Goal: Use online tool/utility: Utilize a website feature to perform a specific function

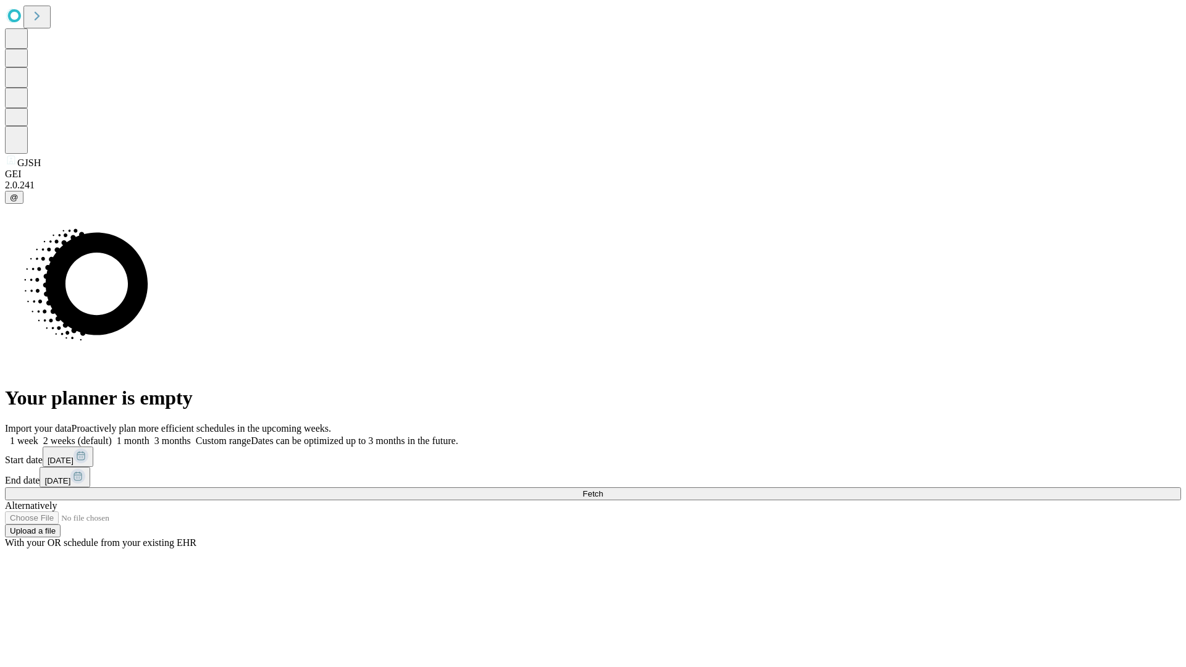
click at [603, 489] on span "Fetch" at bounding box center [592, 493] width 20 height 9
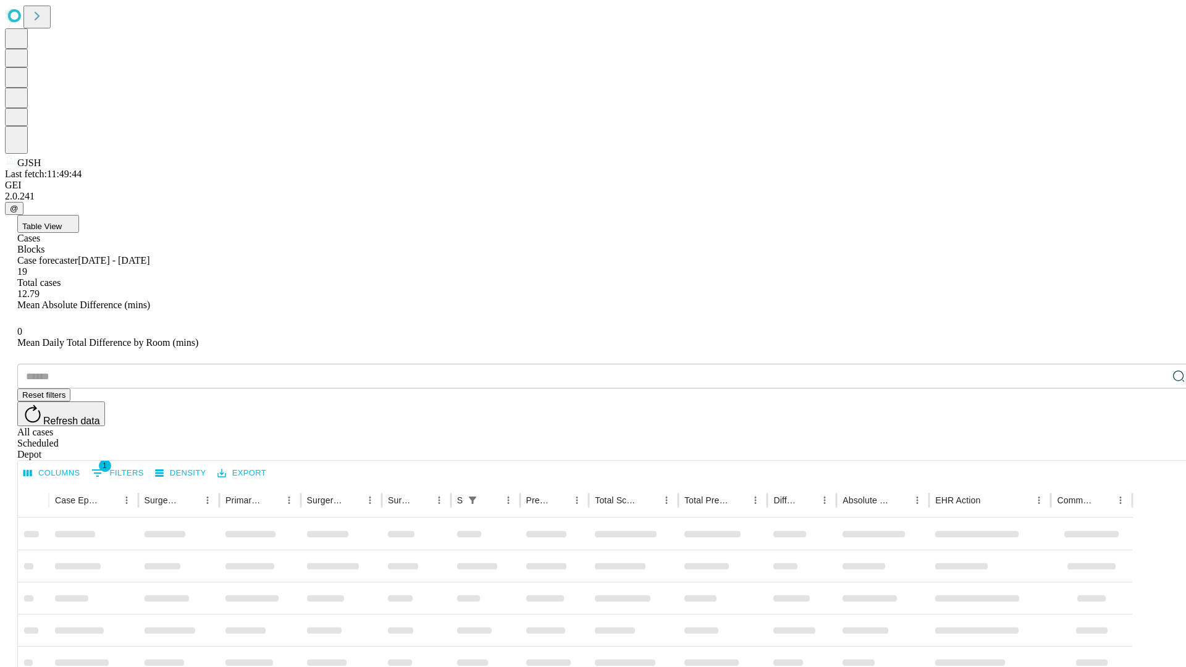
click at [62, 222] on span "Table View" at bounding box center [42, 226] width 40 height 9
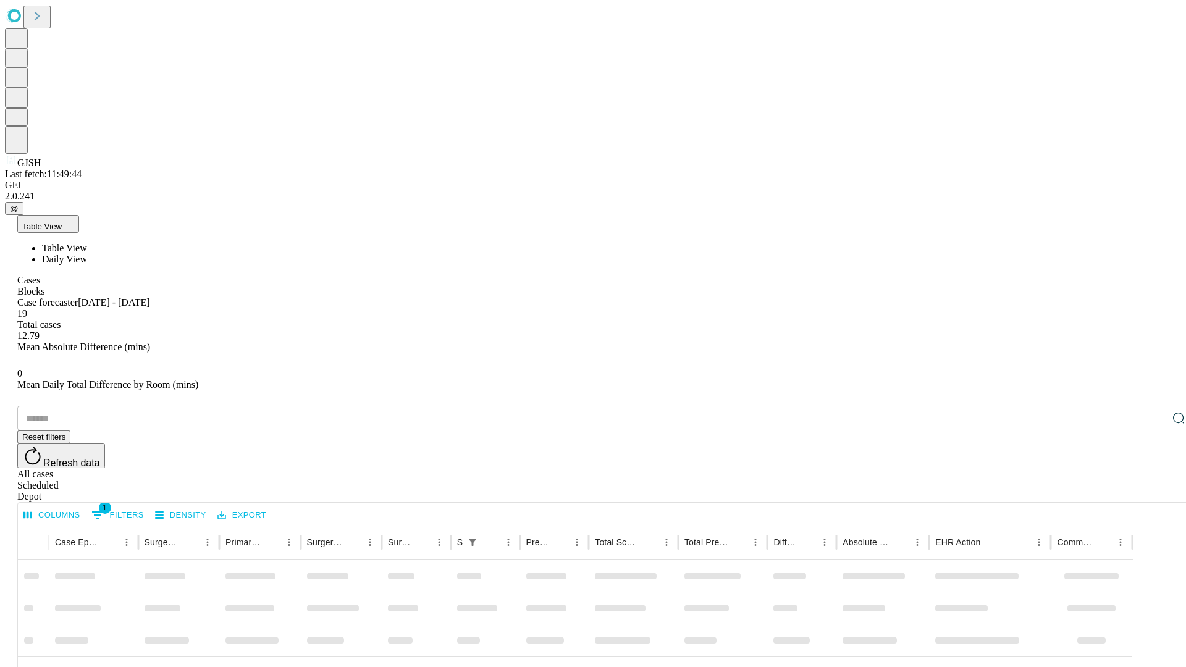
click at [87, 254] on span "Daily View" at bounding box center [64, 259] width 45 height 10
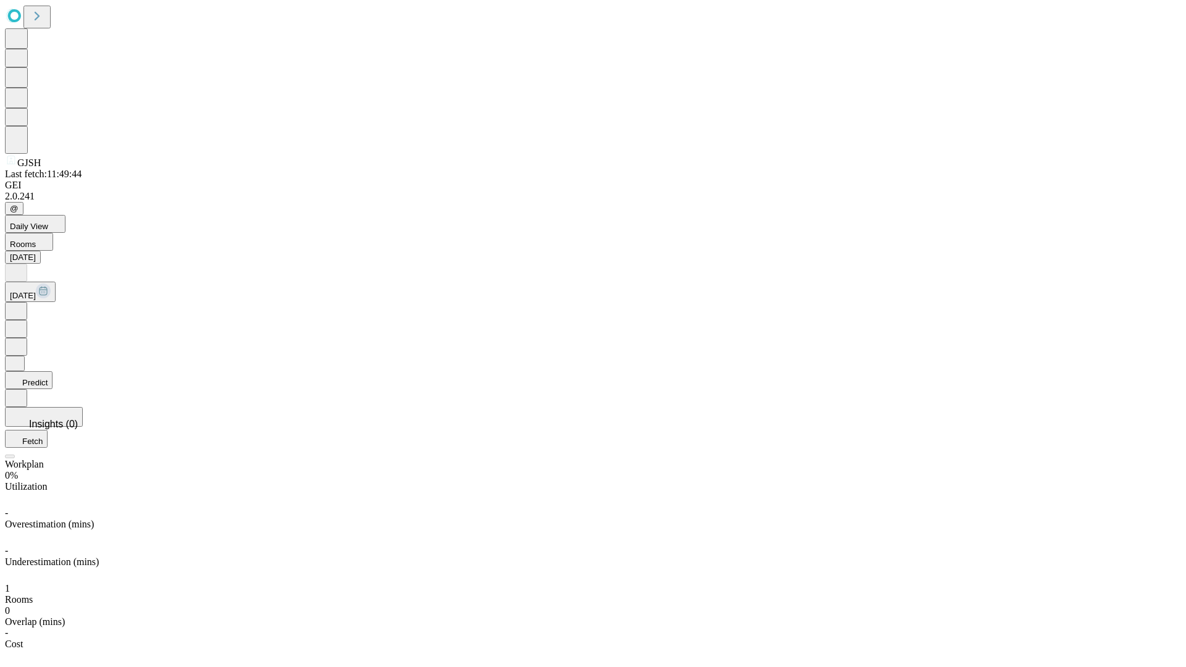
click at [52, 371] on button "Predict" at bounding box center [29, 380] width 48 height 18
